Goal: Task Accomplishment & Management: Manage account settings

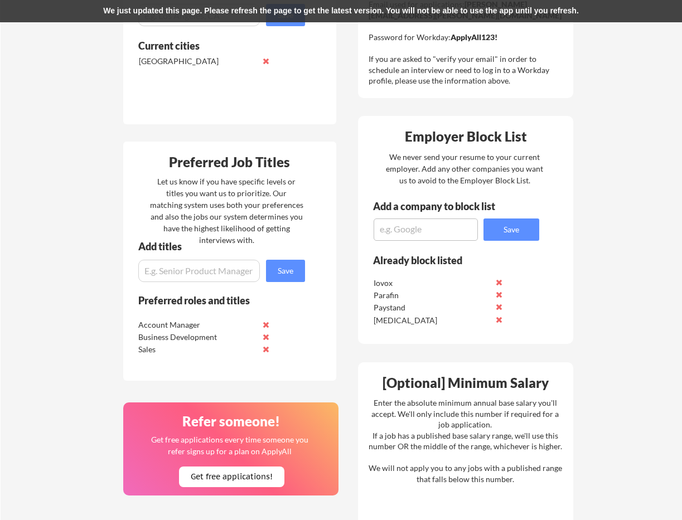
scroll to position [399, 0]
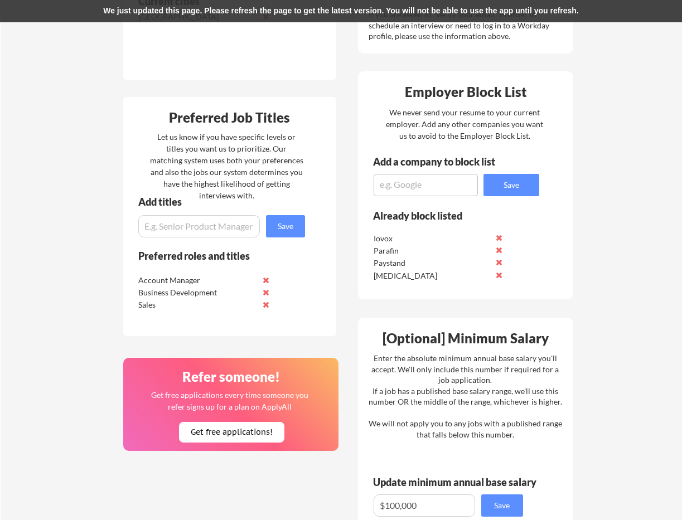
click at [267, 293] on button at bounding box center [266, 292] width 8 height 8
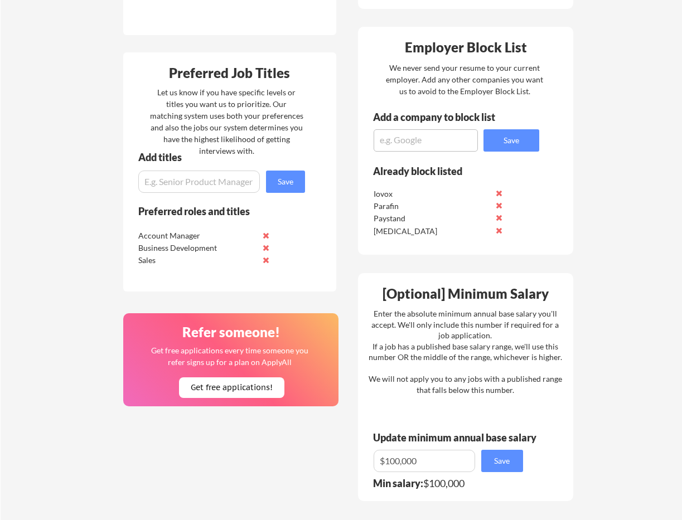
scroll to position [399, 0]
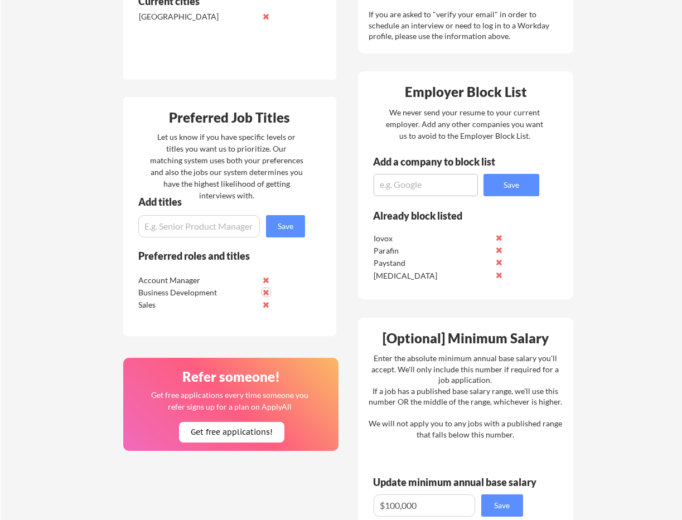
click at [267, 293] on button at bounding box center [266, 292] width 8 height 8
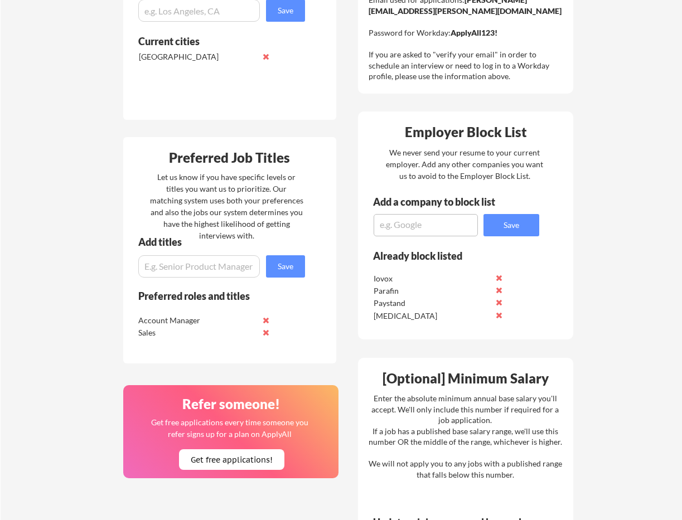
scroll to position [357, 0]
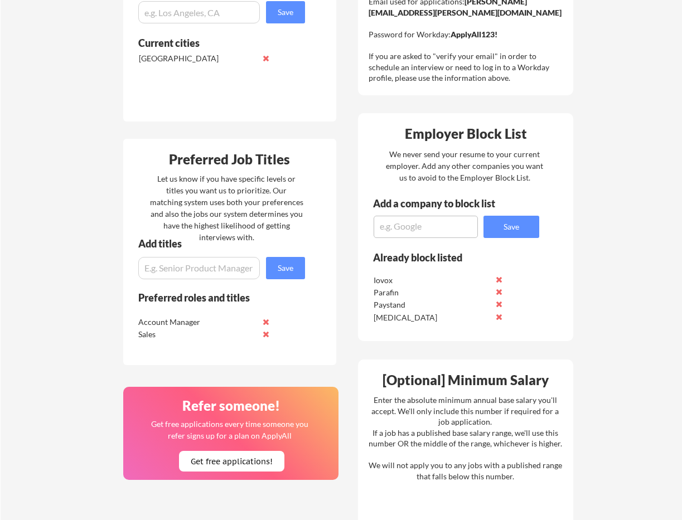
click at [227, 266] on input "input" at bounding box center [199, 268] width 122 height 22
type input "a"
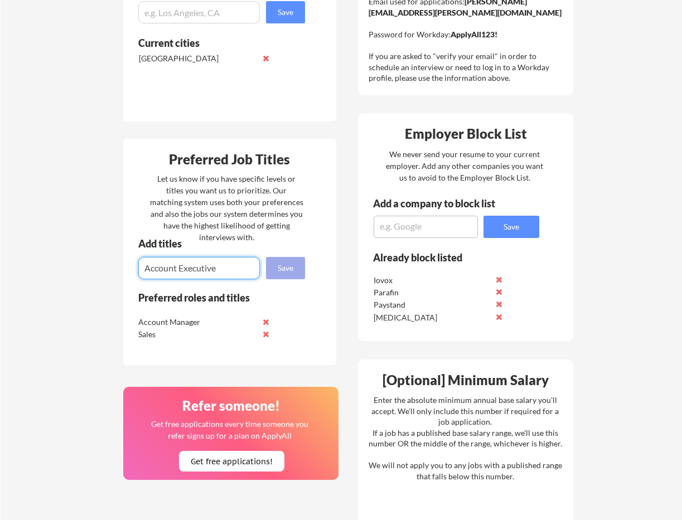
type input "Account Executive"
click at [301, 272] on button "Save" at bounding box center [285, 268] width 39 height 22
